Goal: Consume media (video, audio): Consume media (video, audio)

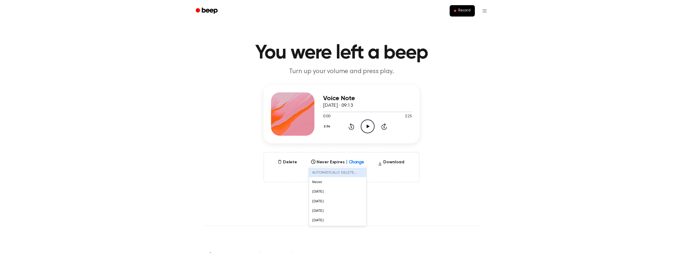
click at [359, 160] on icon at bounding box center [360, 160] width 5 height 5
click at [339, 202] on div "[DATE]" at bounding box center [337, 200] width 57 height 9
click at [356, 162] on div at bounding box center [361, 160] width 10 height 5
click at [351, 201] on div "[DATE]" at bounding box center [337, 200] width 57 height 9
